Goal: Task Accomplishment & Management: Complete application form

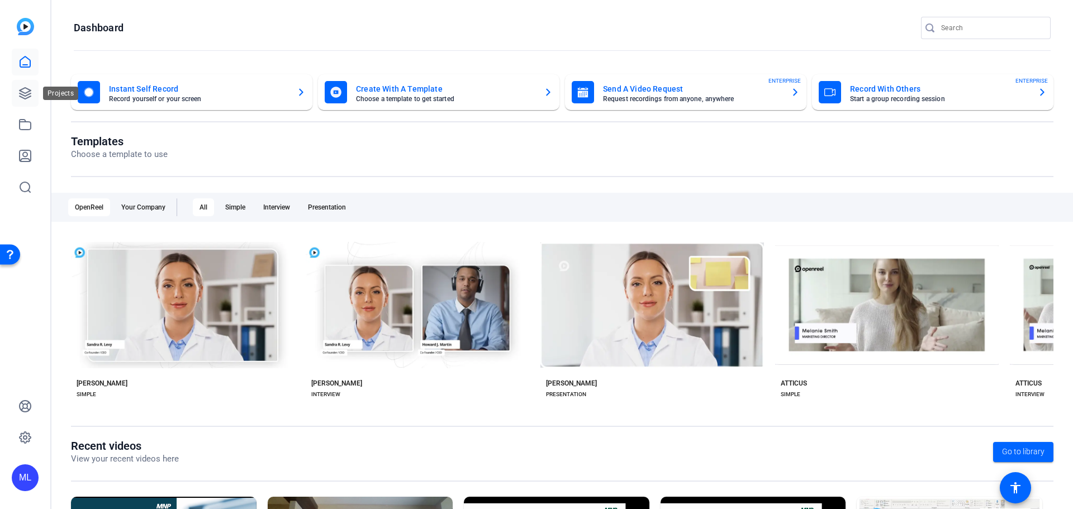
click at [19, 95] on icon at bounding box center [24, 93] width 13 height 13
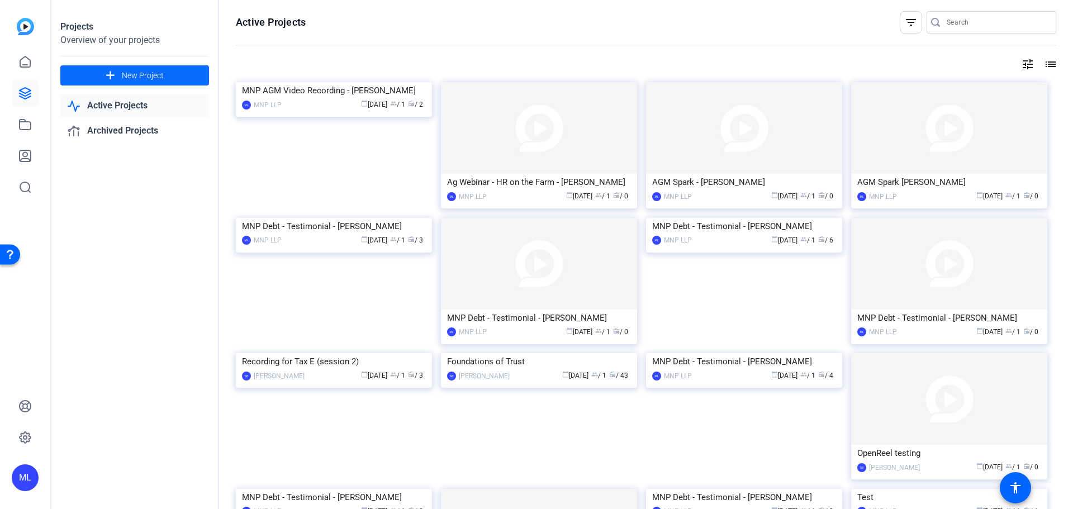
click at [150, 77] on span "New Project" at bounding box center [143, 76] width 42 height 12
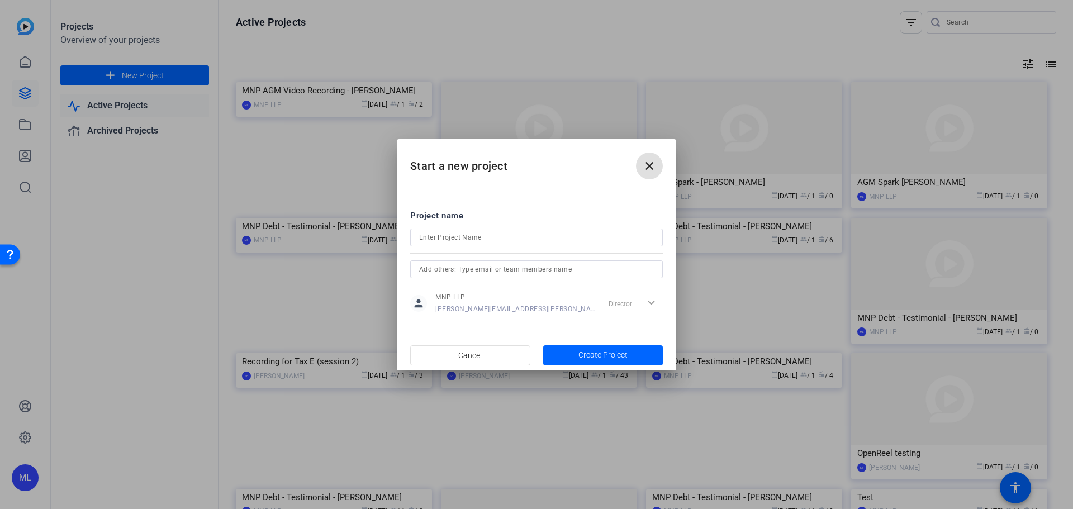
click at [467, 241] on input at bounding box center [536, 237] width 235 height 13
drag, startPoint x: 577, startPoint y: 241, endPoint x: 399, endPoint y: 250, distance: 178.5
click at [400, 250] on mat-dialog-content "Project name MNP AGM Video Recording - [PERSON_NAME] person MNP LLP [PERSON_NAM…" at bounding box center [536, 261] width 279 height 155
type input "MNP AGM Video Recording - [PERSON_NAME]"
click at [599, 354] on span "Create Project" at bounding box center [602, 355] width 49 height 12
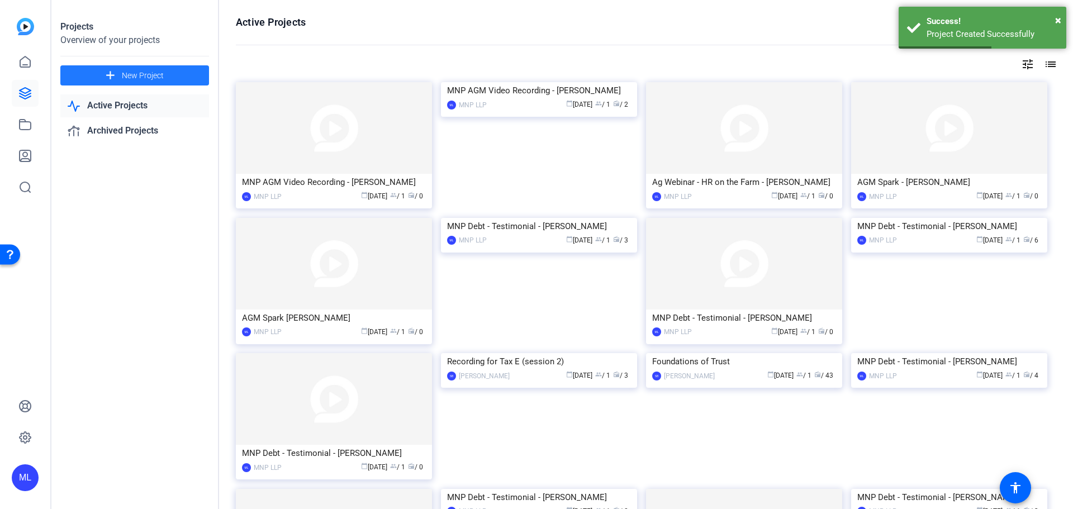
click at [355, 158] on img at bounding box center [334, 128] width 196 height 92
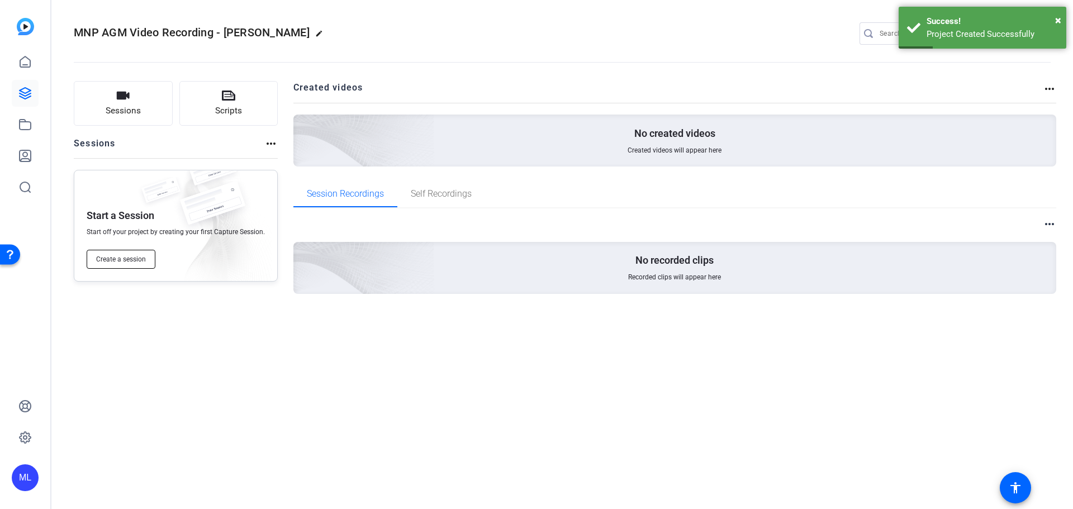
click at [134, 260] on span "Create a session" at bounding box center [121, 259] width 50 height 9
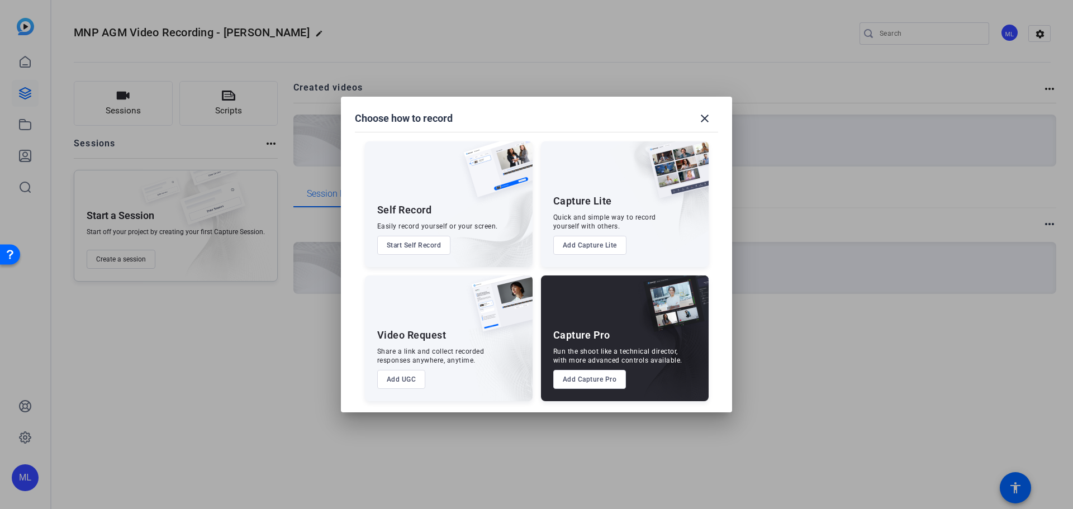
click at [606, 384] on button "Add Capture Pro" at bounding box center [589, 379] width 73 height 19
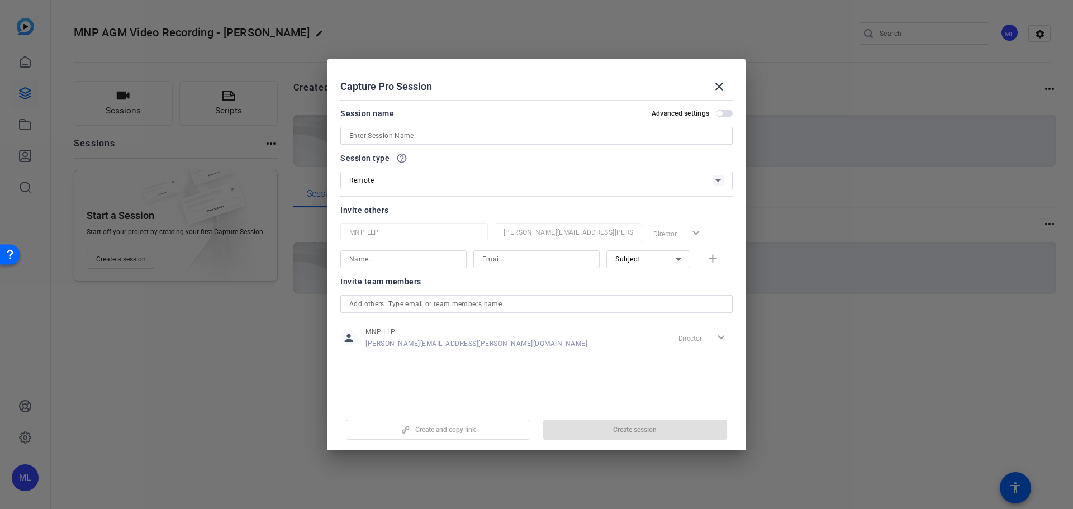
click at [430, 132] on input at bounding box center [536, 135] width 374 height 13
paste input "MNP AGM Video Recording - [PERSON_NAME]"
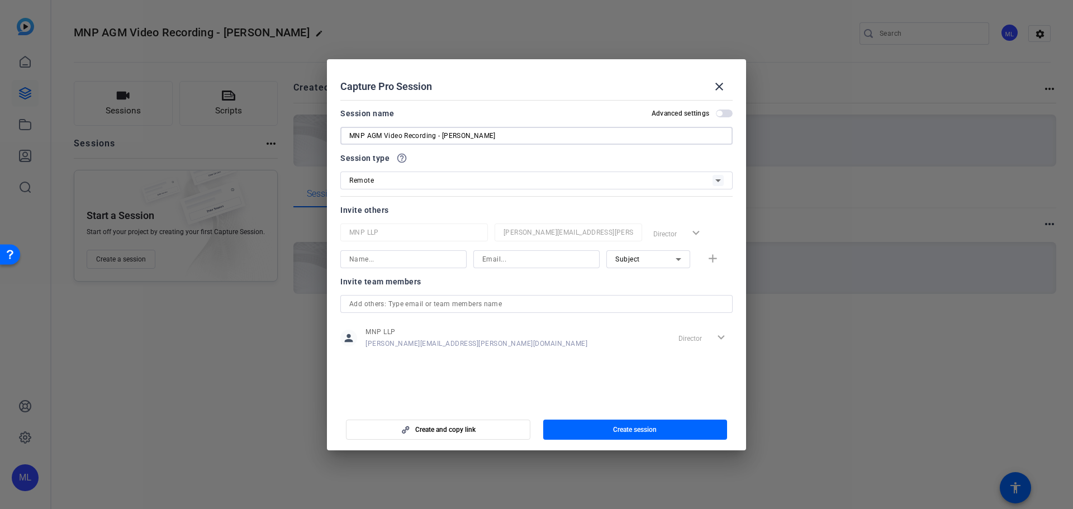
type input "MNP AGM Video Recording - [PERSON_NAME]"
click at [527, 263] on input at bounding box center [536, 259] width 108 height 13
paste input "[PERSON_NAME][EMAIL_ADDRESS][PERSON_NAME][DOMAIN_NAME]"
type input "[PERSON_NAME][EMAIL_ADDRESS][PERSON_NAME][DOMAIN_NAME]"
drag, startPoint x: 429, startPoint y: 256, endPoint x: 435, endPoint y: 263, distance: 8.7
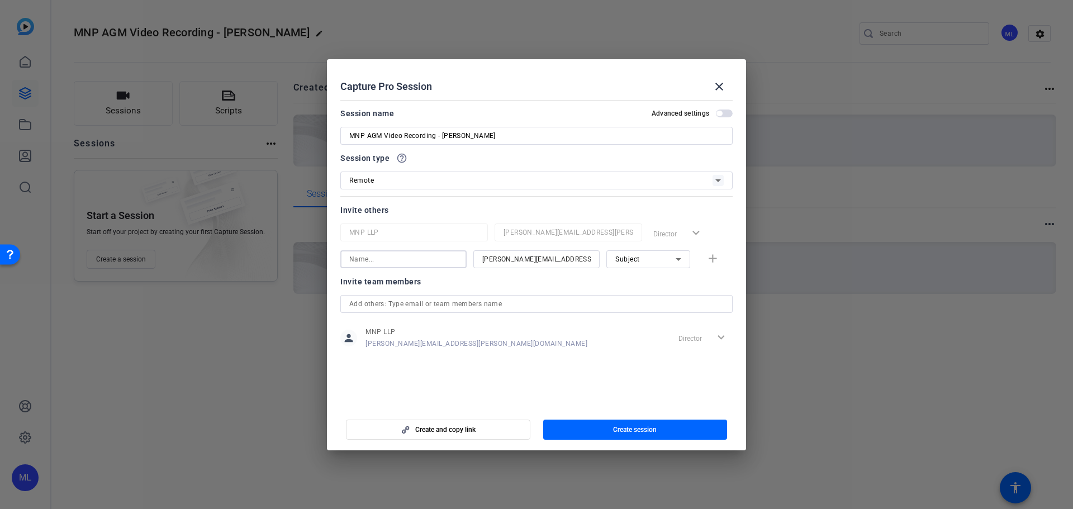
click at [433, 261] on input at bounding box center [403, 259] width 108 height 13
type input "[PERSON_NAME]"
click at [714, 263] on mat-icon "add" at bounding box center [713, 259] width 14 height 14
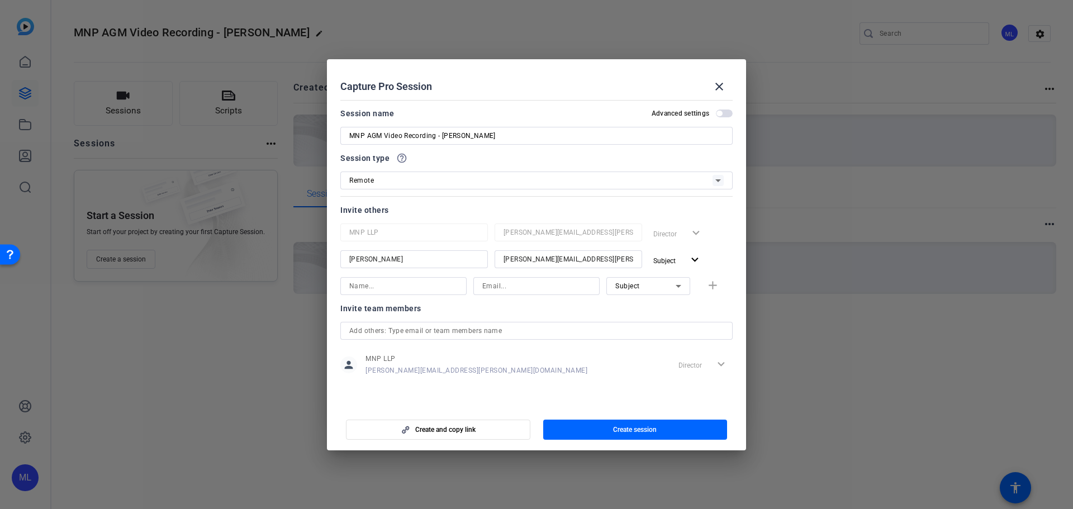
click at [408, 284] on input at bounding box center [403, 285] width 108 height 13
paste input "[PERSON_NAME]"
type input "[PERSON_NAME]"
click at [500, 282] on input at bounding box center [536, 285] width 108 height 13
drag, startPoint x: 490, startPoint y: 292, endPoint x: 381, endPoint y: 291, distance: 109.0
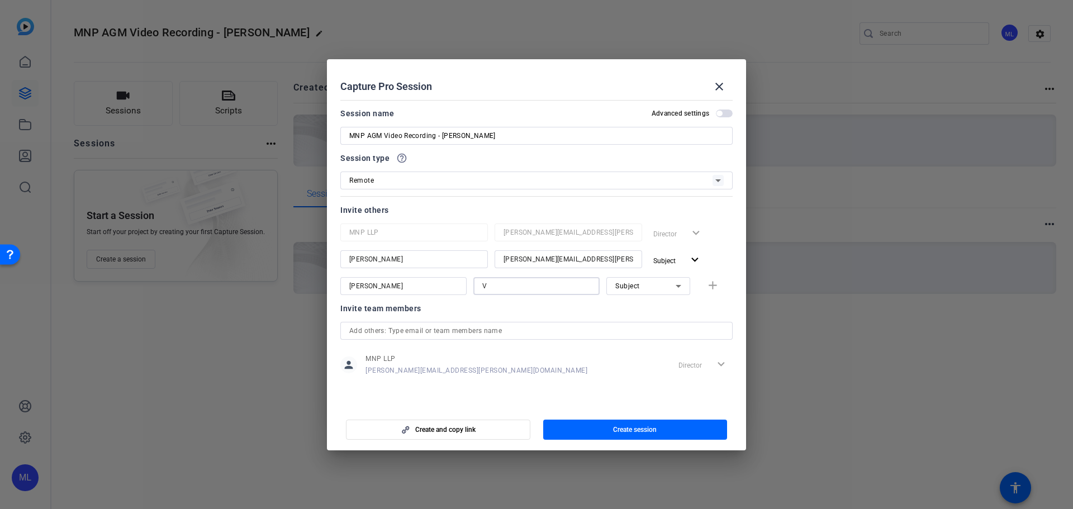
click at [382, 291] on div "[PERSON_NAME] V Subject add" at bounding box center [536, 286] width 392 height 18
paste input "[PERSON_NAME][EMAIL_ADDRESS][PERSON_NAME][DOMAIN_NAME]"
type input "[PERSON_NAME][EMAIL_ADDRESS][PERSON_NAME][DOMAIN_NAME]"
click at [667, 289] on div "Subject" at bounding box center [645, 286] width 60 height 14
drag, startPoint x: 658, startPoint y: 310, endPoint x: 690, endPoint y: 293, distance: 36.0
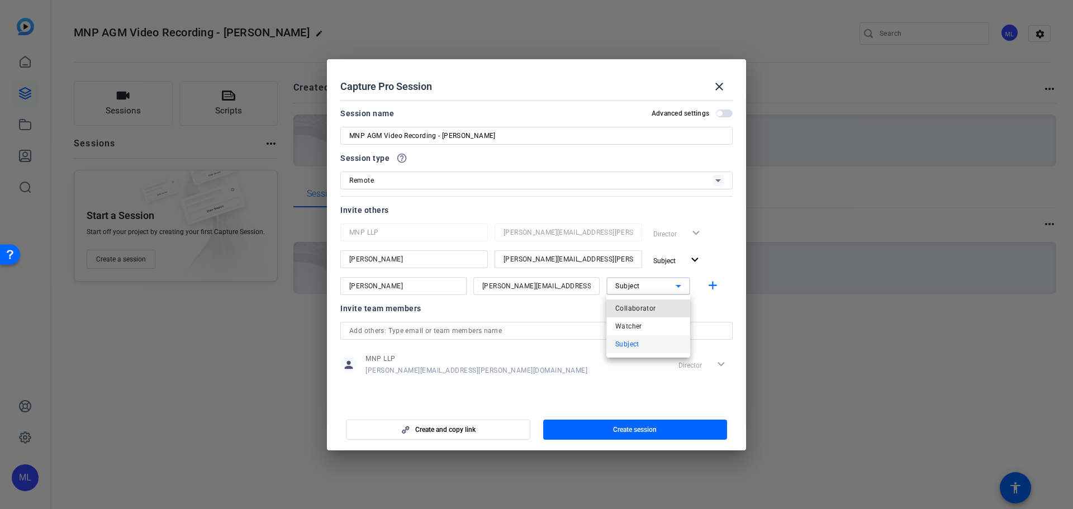
click at [658, 310] on mat-option "Collaborator" at bounding box center [648, 309] width 84 height 18
click at [708, 282] on mat-icon "add" at bounding box center [713, 286] width 14 height 14
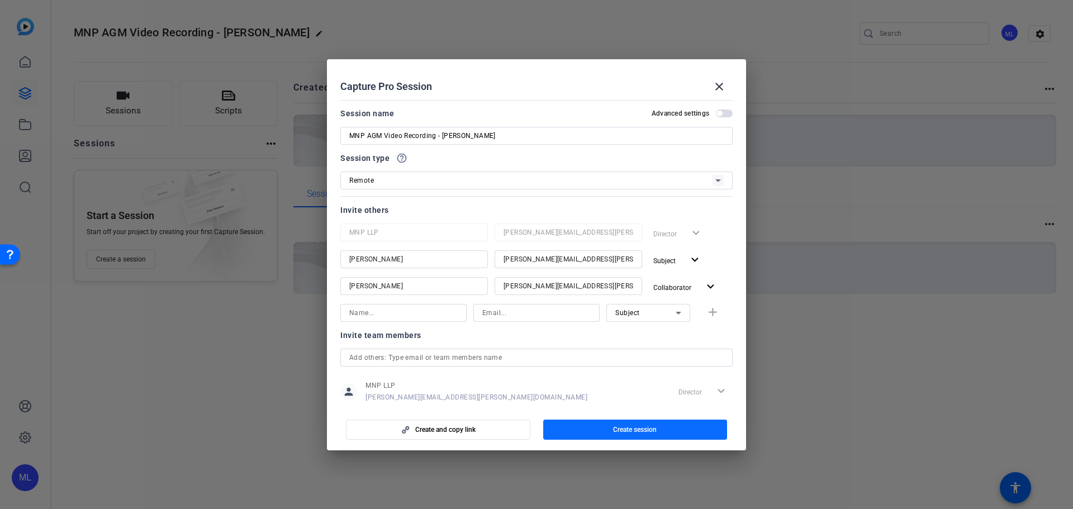
click at [626, 431] on span "Create session" at bounding box center [635, 429] width 44 height 9
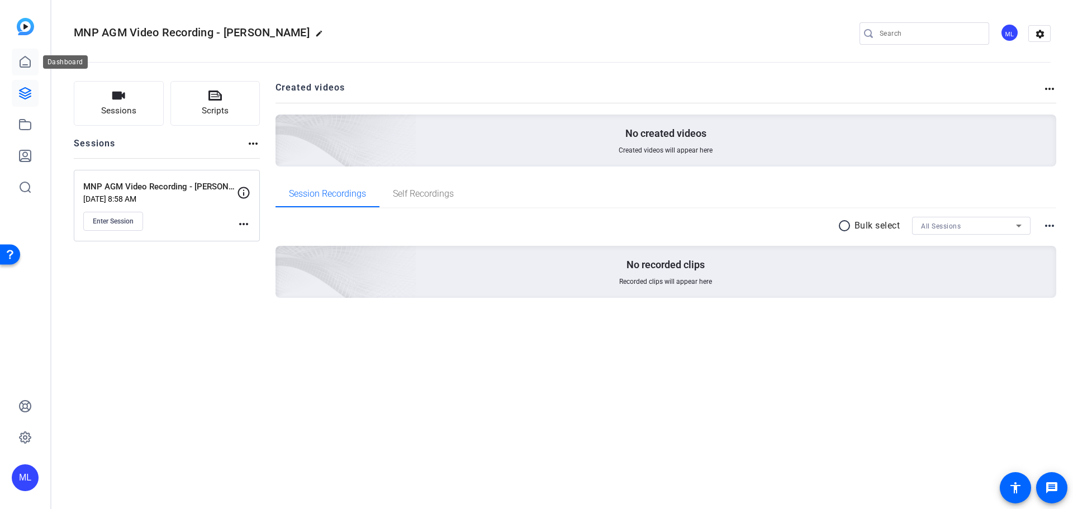
click at [26, 65] on icon at bounding box center [25, 61] width 10 height 11
